Goal: Find specific page/section: Find specific page/section

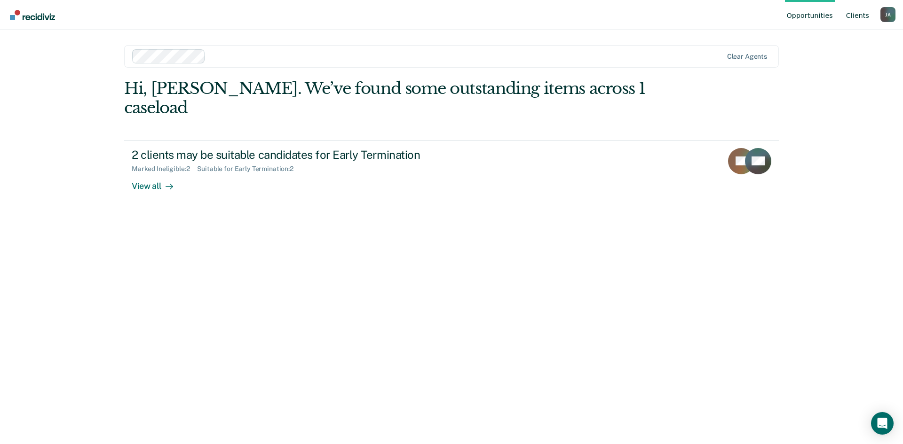
click at [862, 14] on link "Client s" at bounding box center [857, 15] width 27 height 30
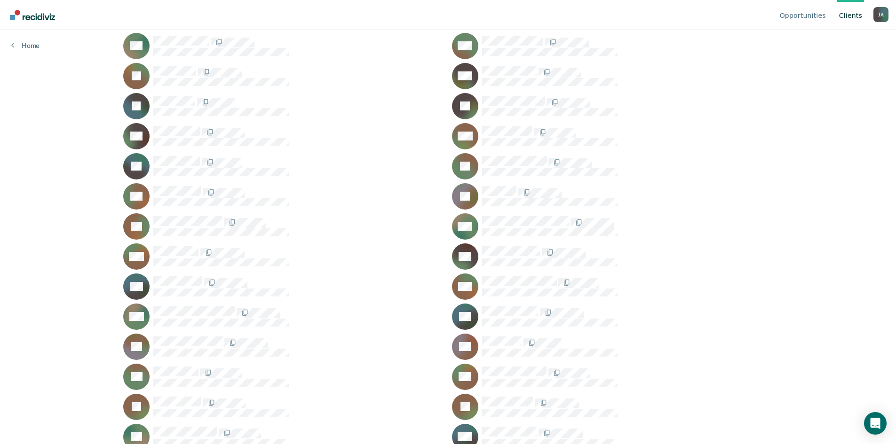
scroll to position [204, 0]
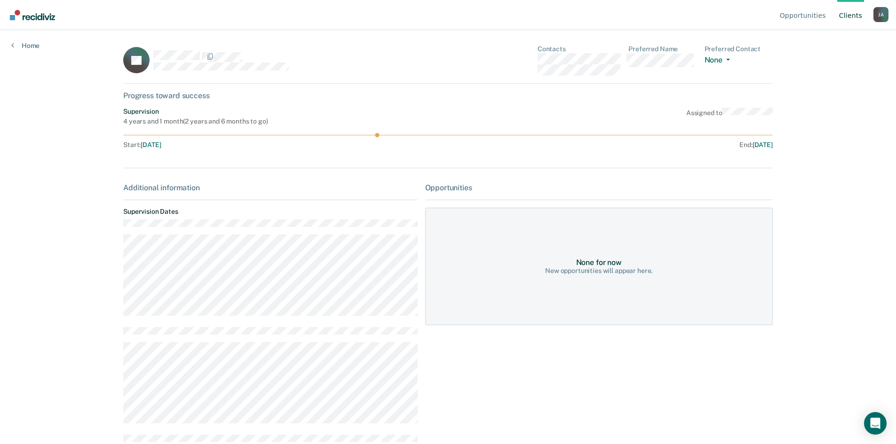
drag, startPoint x: 377, startPoint y: 134, endPoint x: 400, endPoint y: 135, distance: 22.6
click at [400, 135] on icon at bounding box center [447, 135] width 649 height 4
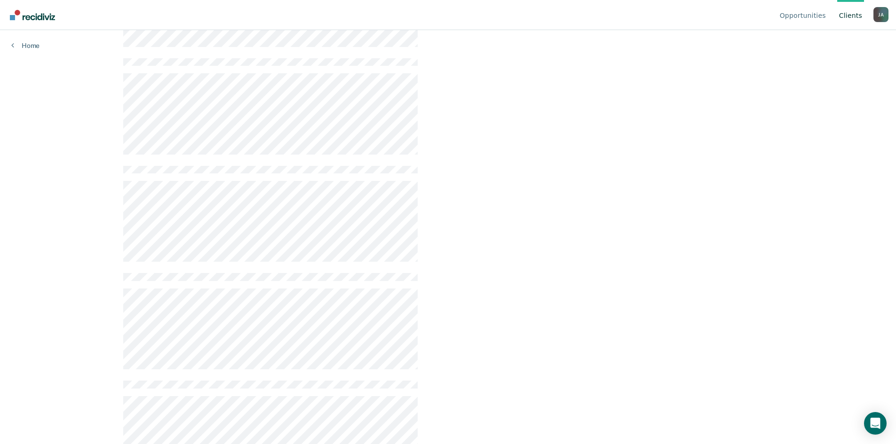
scroll to position [376, 0]
click at [11, 46] on icon at bounding box center [12, 45] width 3 height 8
